Goal: Navigation & Orientation: Find specific page/section

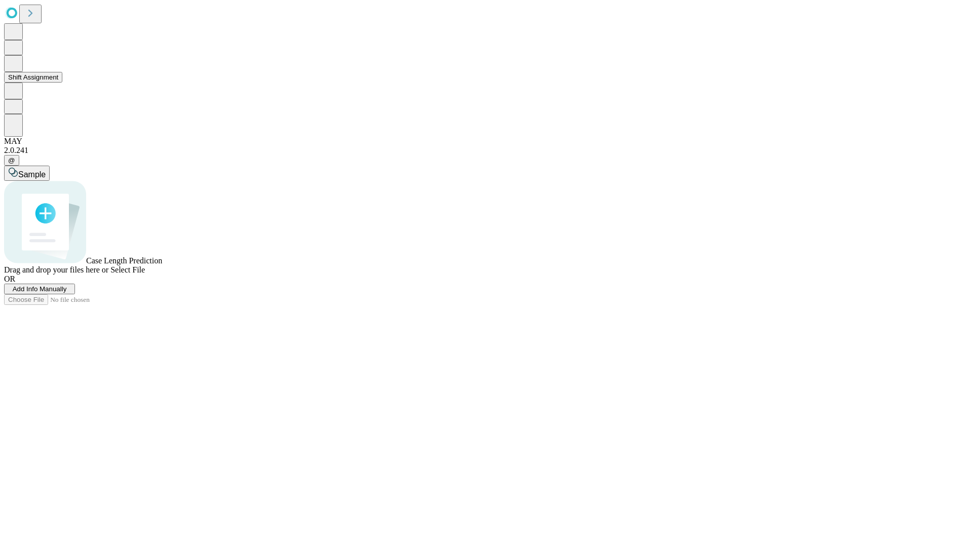
click at [62, 83] on button "Shift Assignment" at bounding box center [33, 77] width 58 height 11
